Goal: Transaction & Acquisition: Purchase product/service

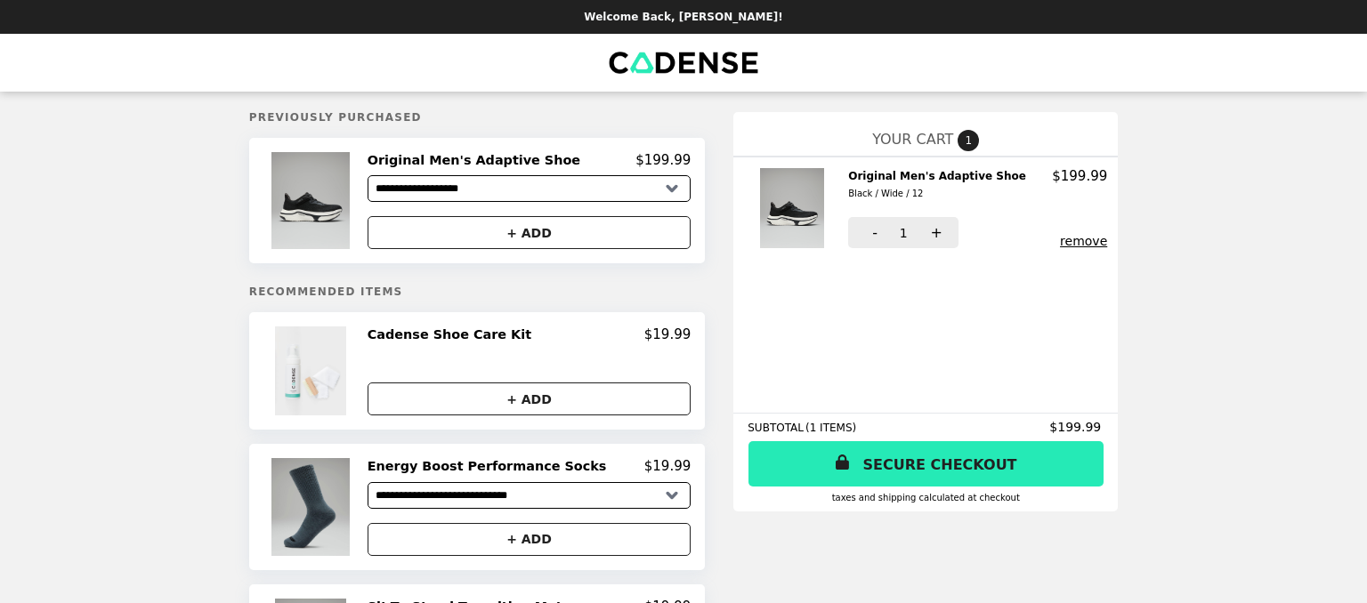
select select "**********"
click at [337, 387] on img at bounding box center [313, 371] width 76 height 89
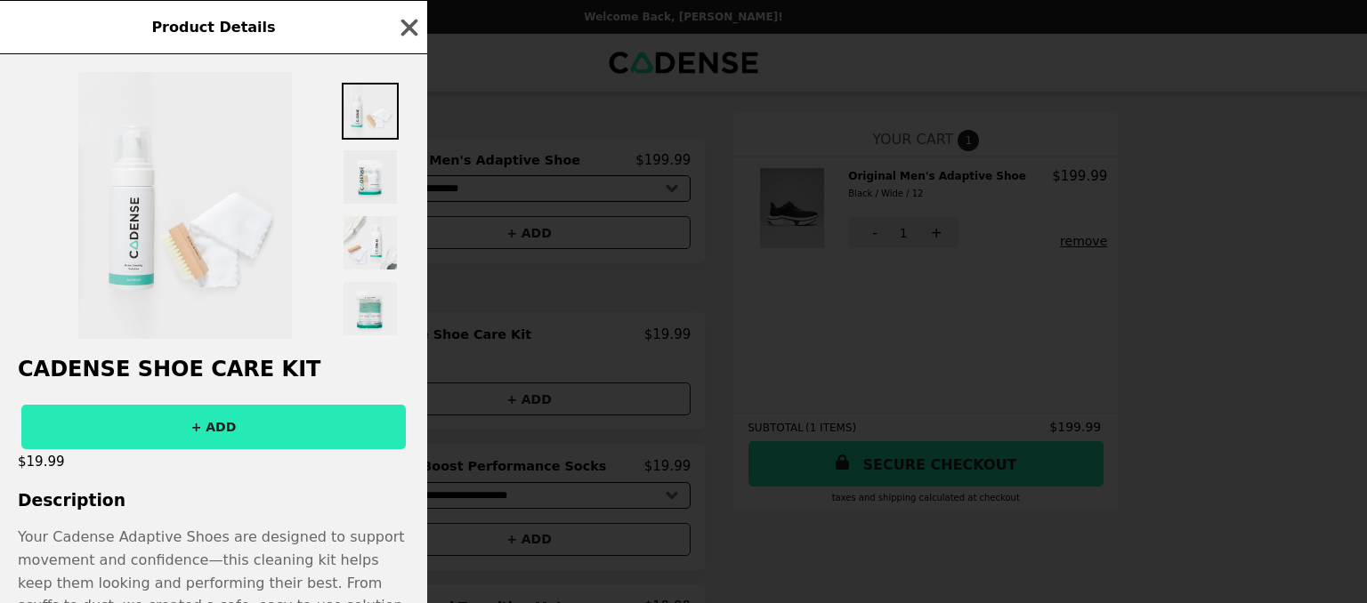
drag, startPoint x: 1315, startPoint y: 460, endPoint x: 1274, endPoint y: 446, distance: 43.3
click at [1313, 459] on div "Product Details Cadense Shoe Care Kit + ADD $19.99 Description Your Cadense Ada…" at bounding box center [683, 301] width 1367 height 603
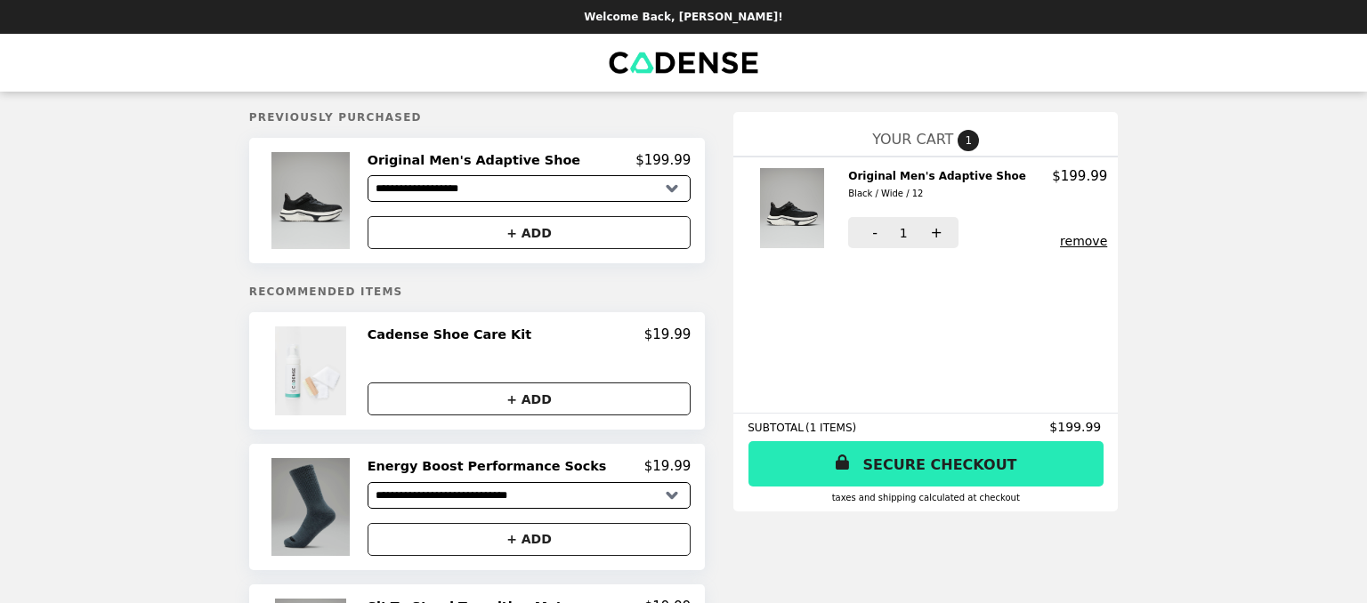
click at [349, 528] on img at bounding box center [312, 506] width 83 height 97
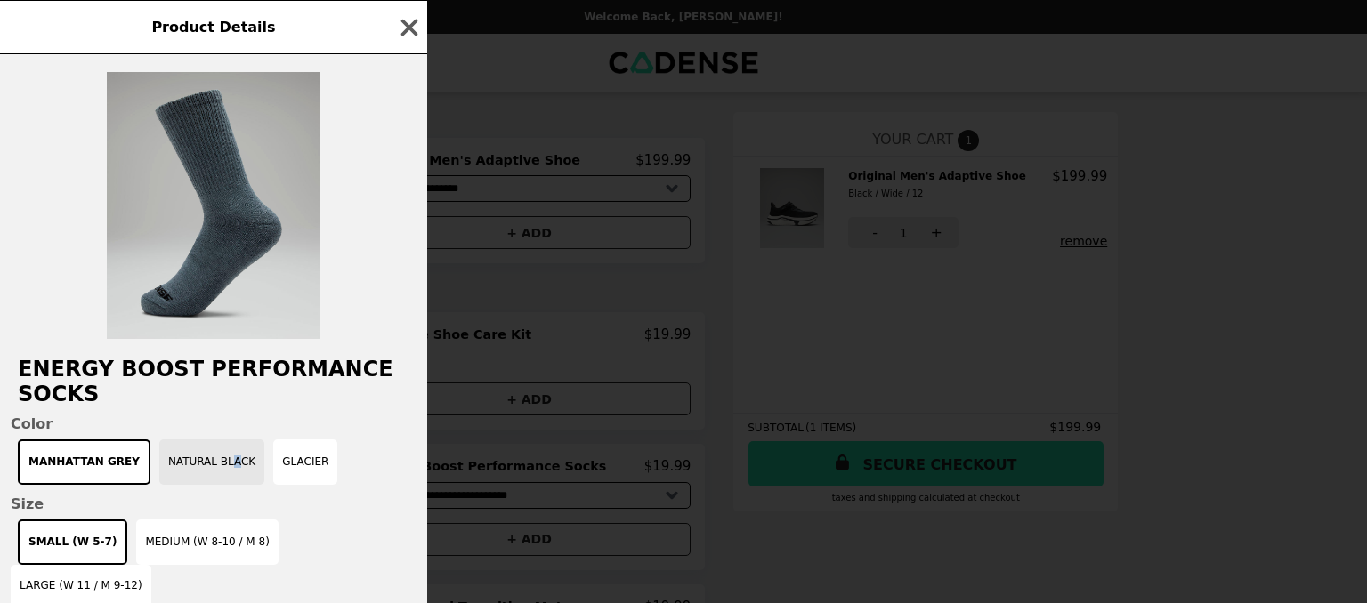
click at [213, 474] on button "Natural Black" at bounding box center [211, 461] width 105 height 45
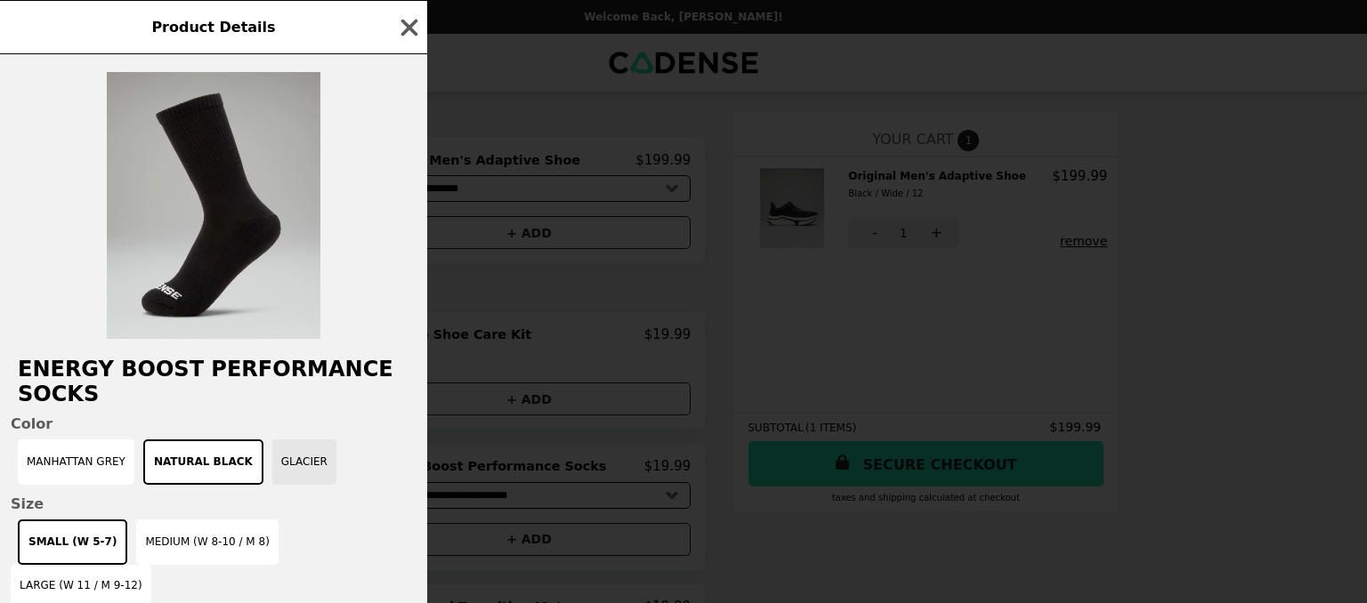
click at [276, 477] on button "Glacier" at bounding box center [304, 461] width 64 height 45
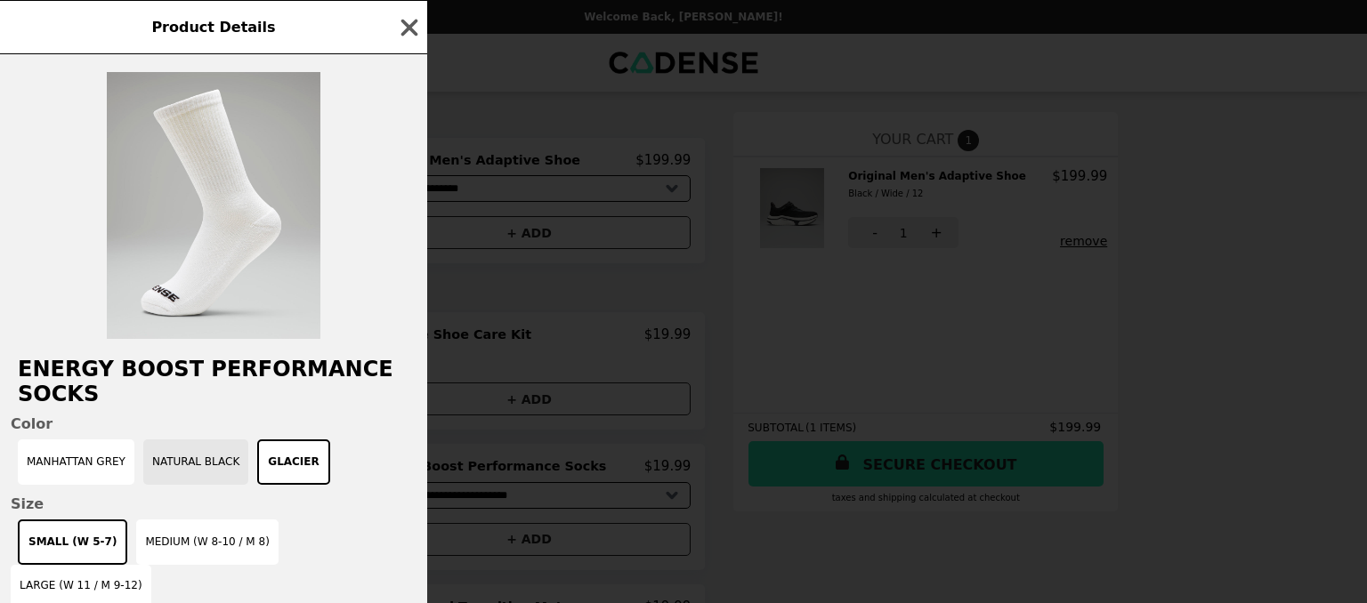
click at [181, 479] on button "Natural Black" at bounding box center [195, 461] width 105 height 45
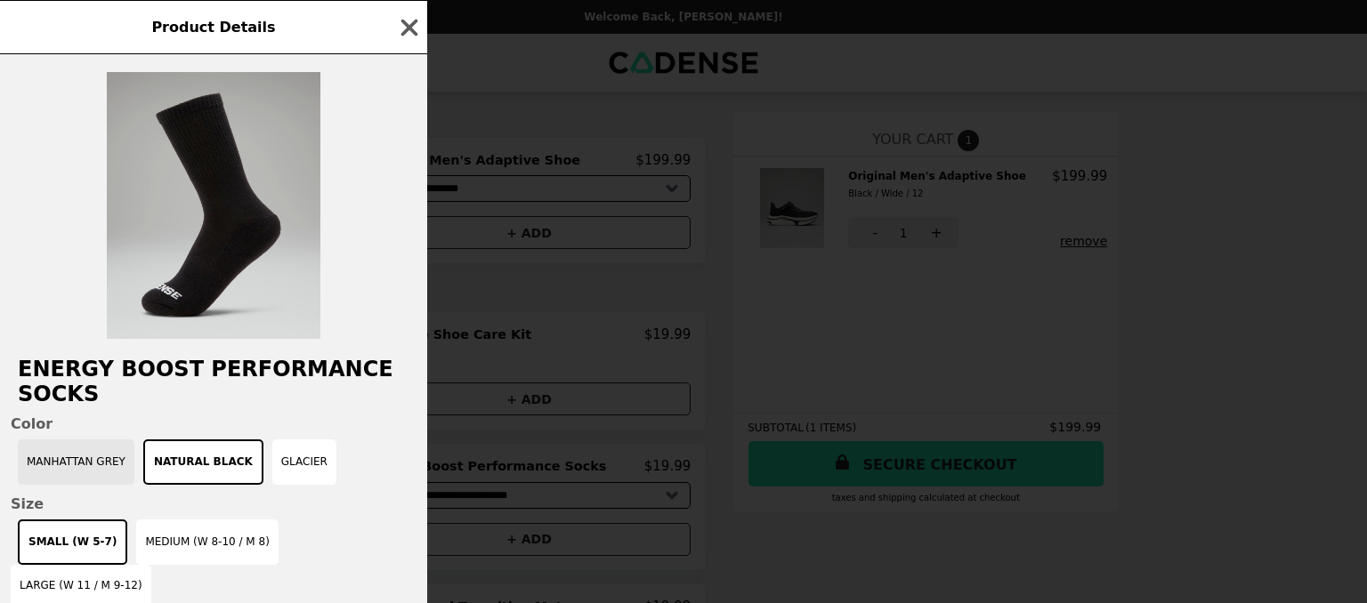
click at [85, 472] on button "Manhattan Grey" at bounding box center [76, 461] width 117 height 45
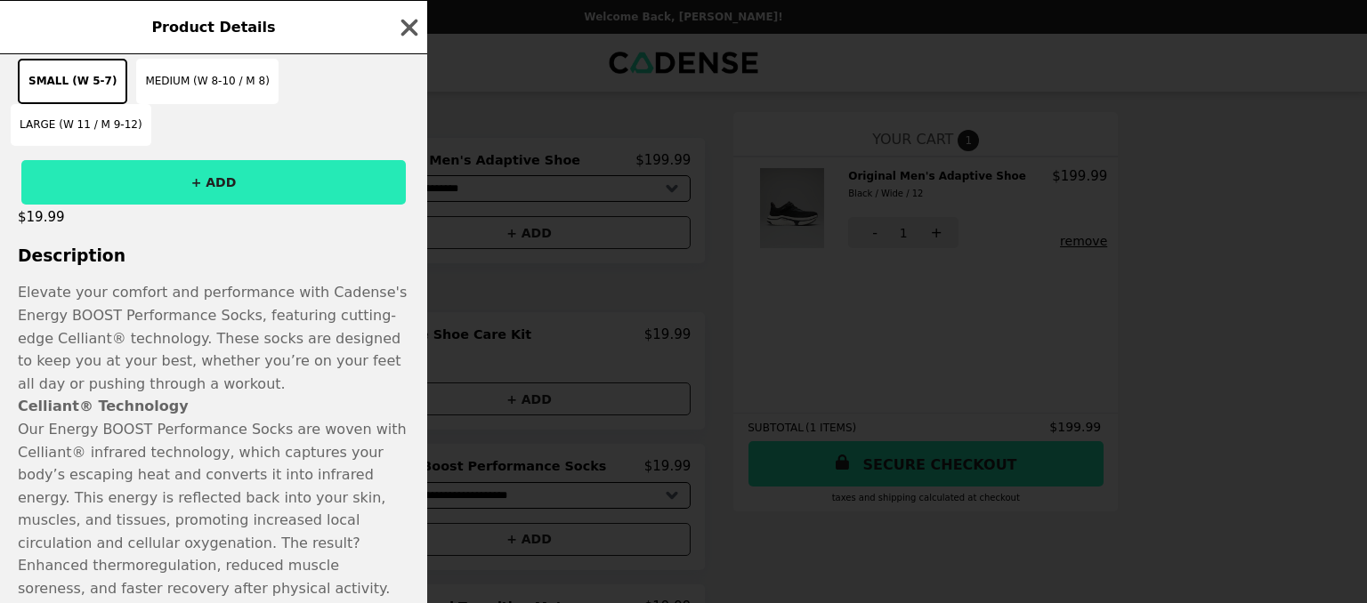
scroll to position [482, 0]
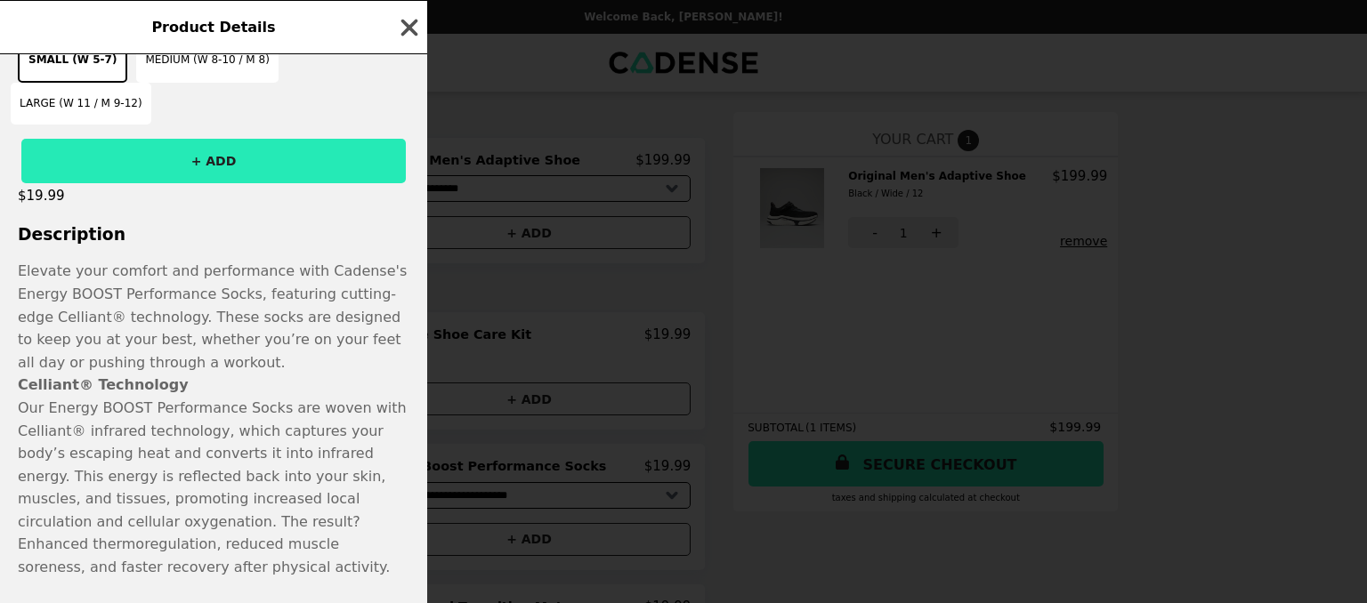
click at [405, 37] on icon "button" at bounding box center [409, 27] width 27 height 27
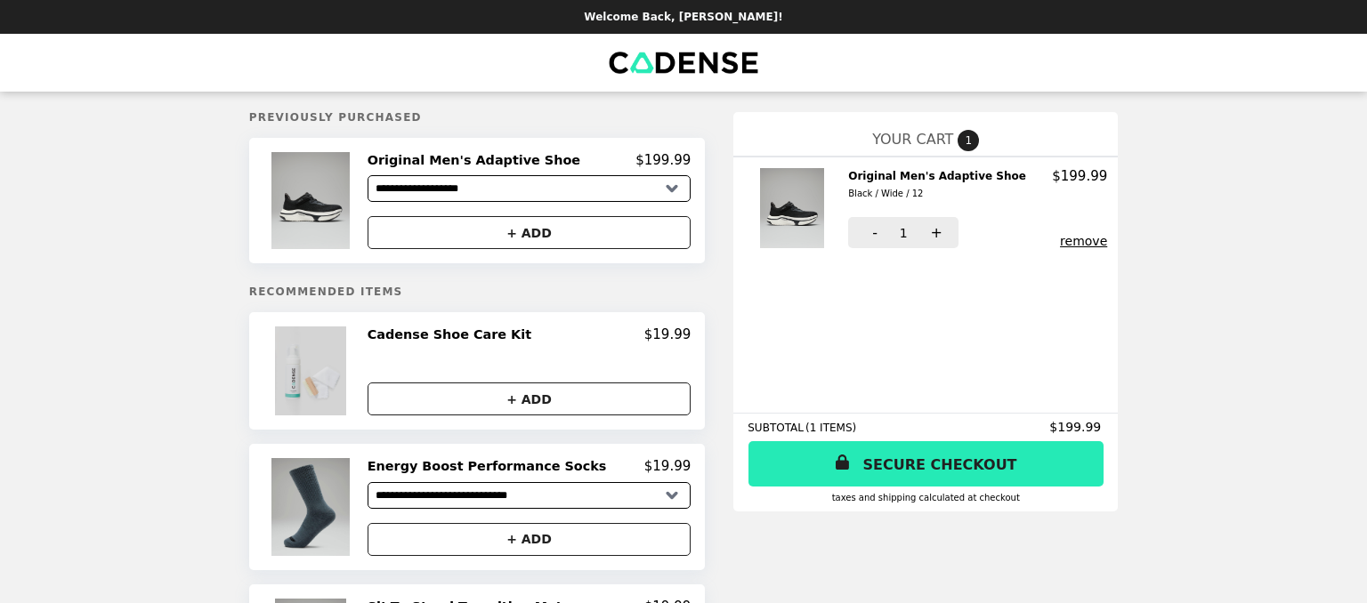
click at [348, 387] on img at bounding box center [313, 371] width 76 height 89
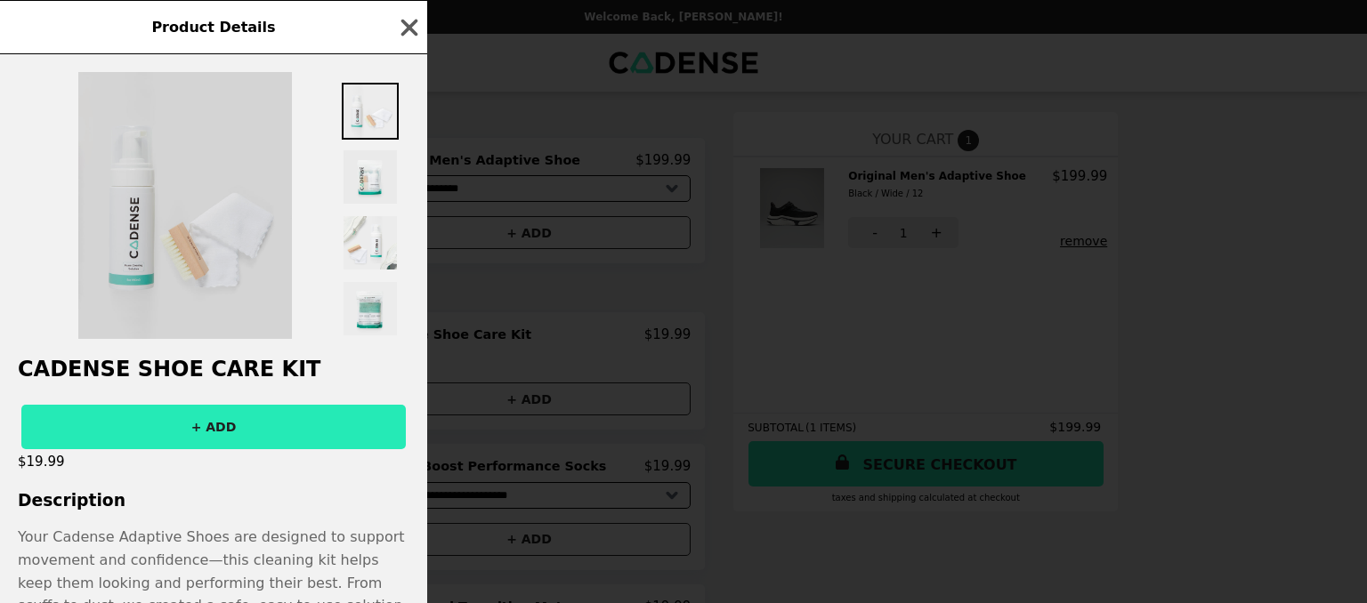
click at [162, 251] on img at bounding box center [185, 205] width 214 height 267
click at [139, 254] on img at bounding box center [185, 205] width 214 height 267
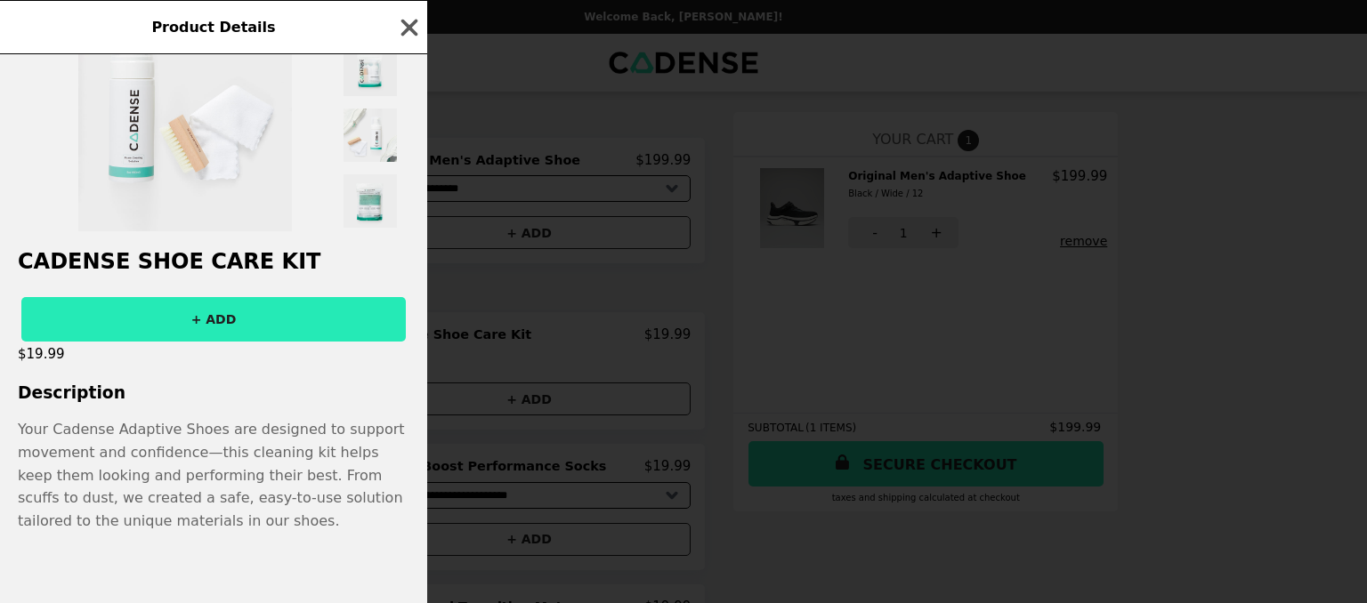
scroll to position [0, 0]
